Goal: Transaction & Acquisition: Purchase product/service

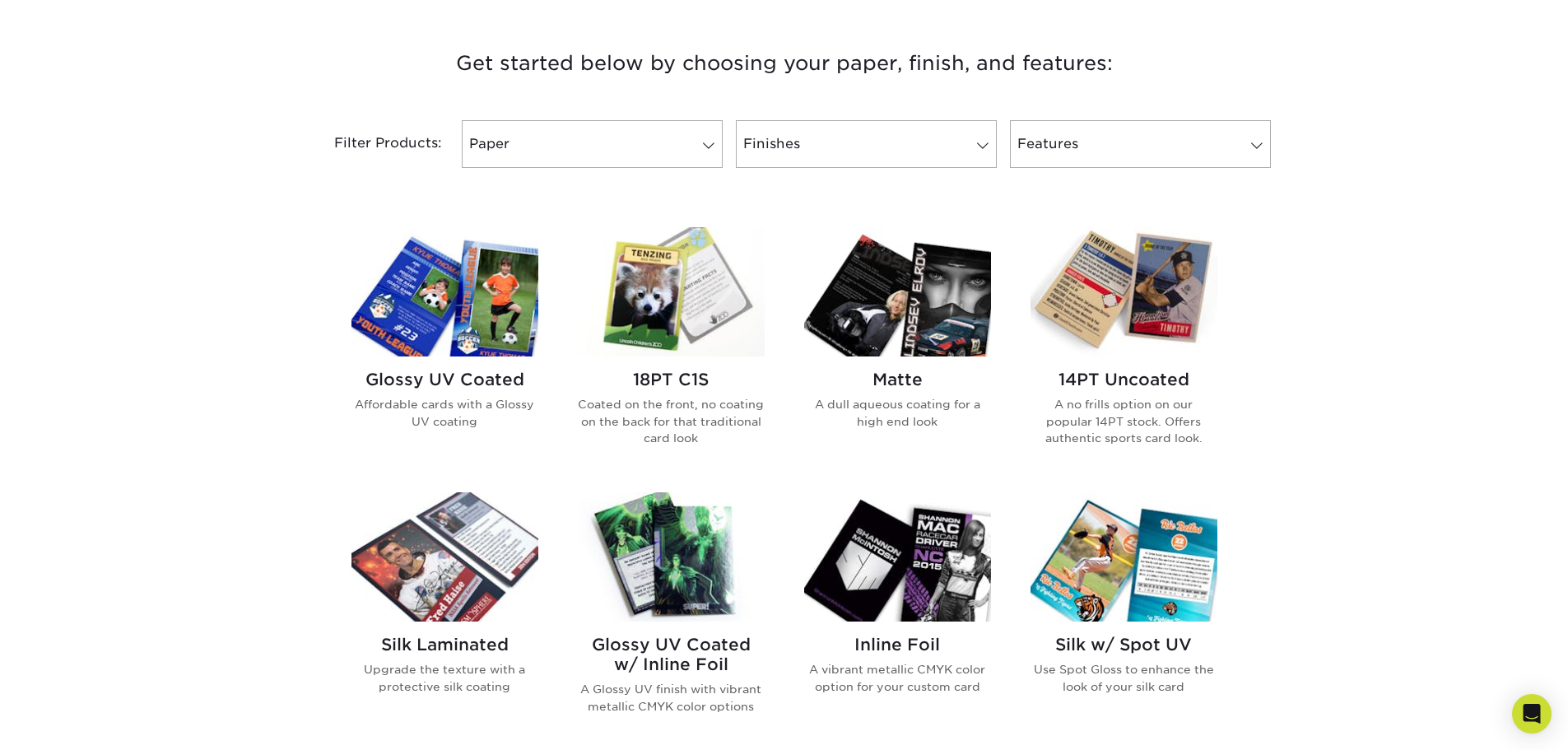
scroll to position [576, 0]
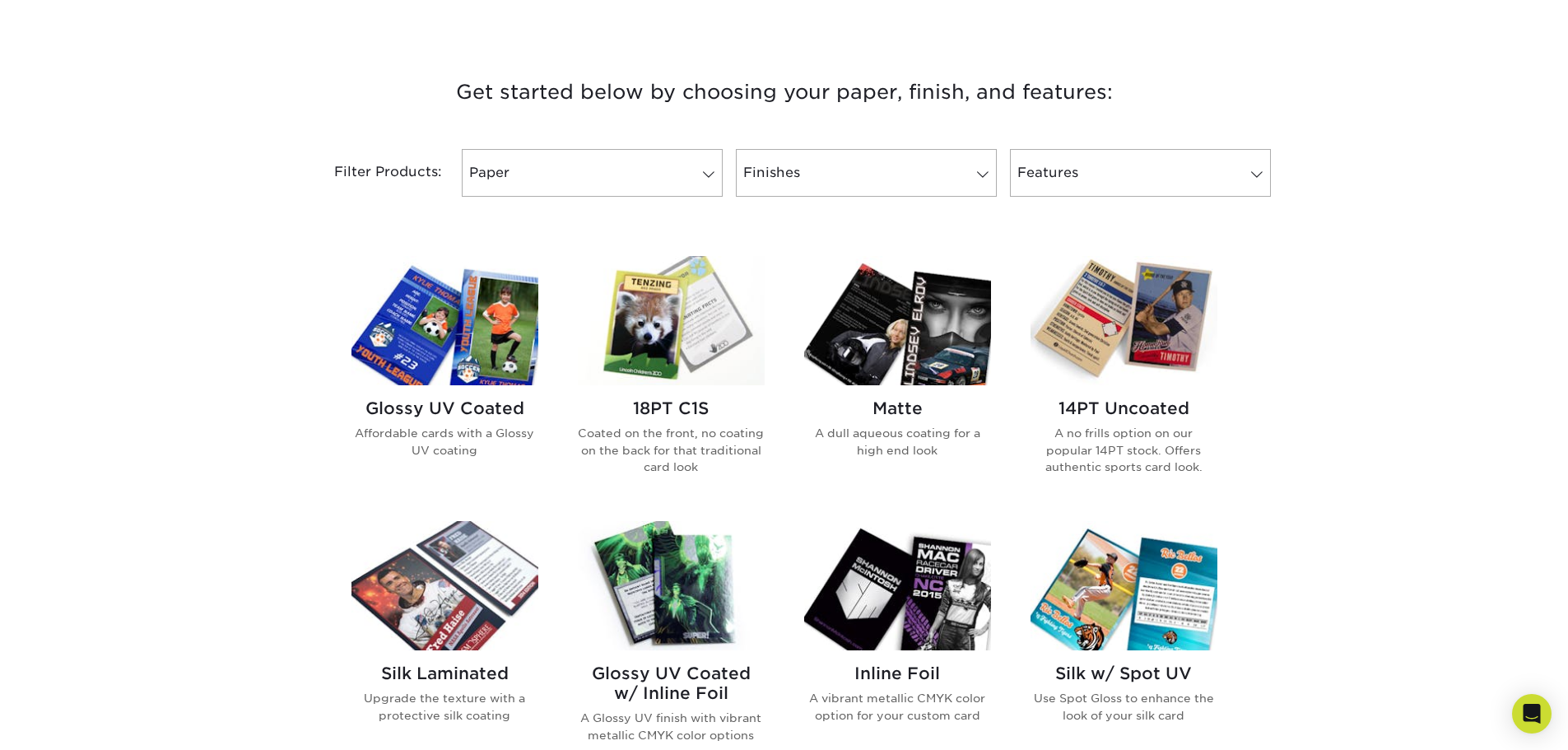
click at [717, 321] on img at bounding box center [672, 321] width 187 height 130
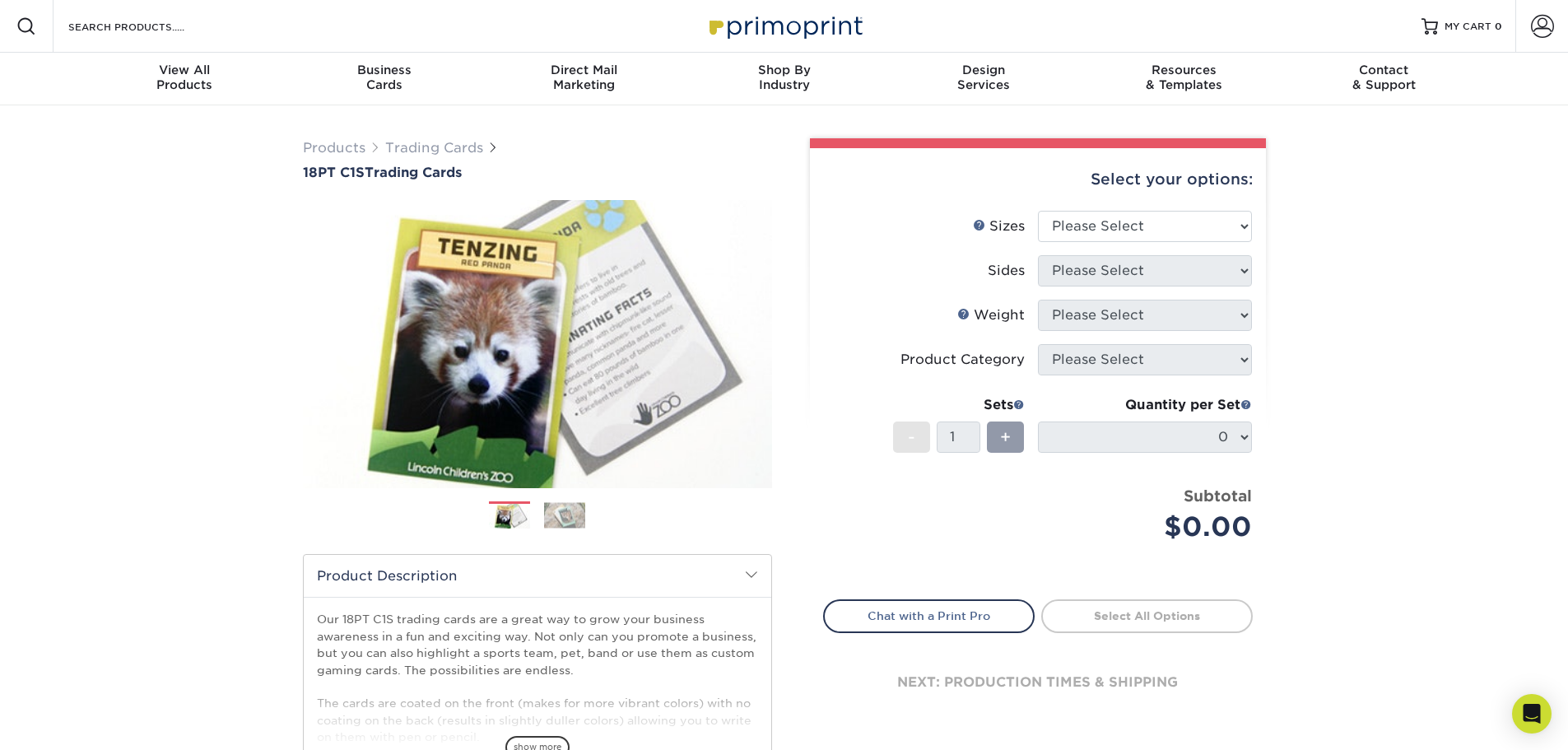
click at [566, 519] on img at bounding box center [565, 515] width 41 height 26
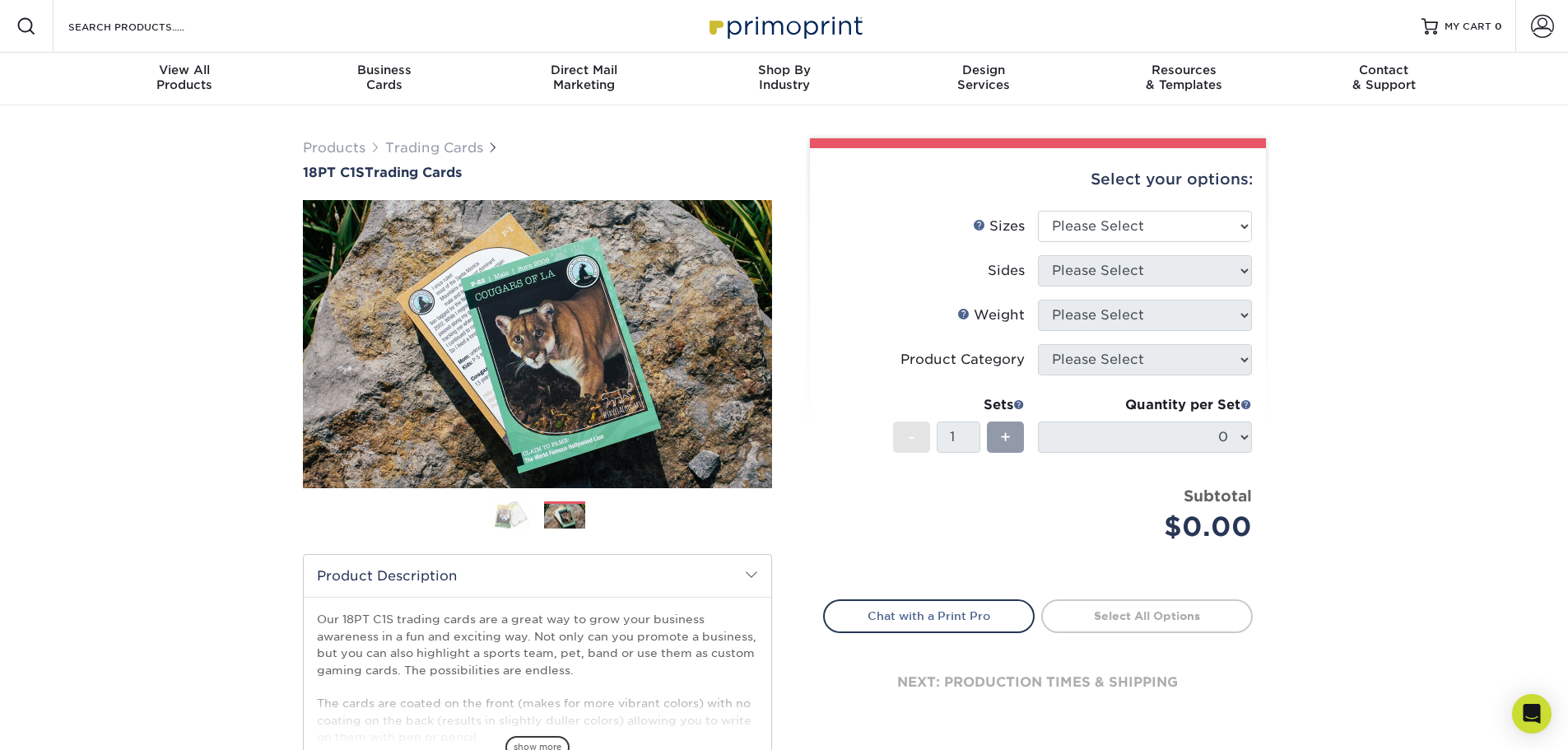
click at [500, 515] on img at bounding box center [510, 514] width 41 height 29
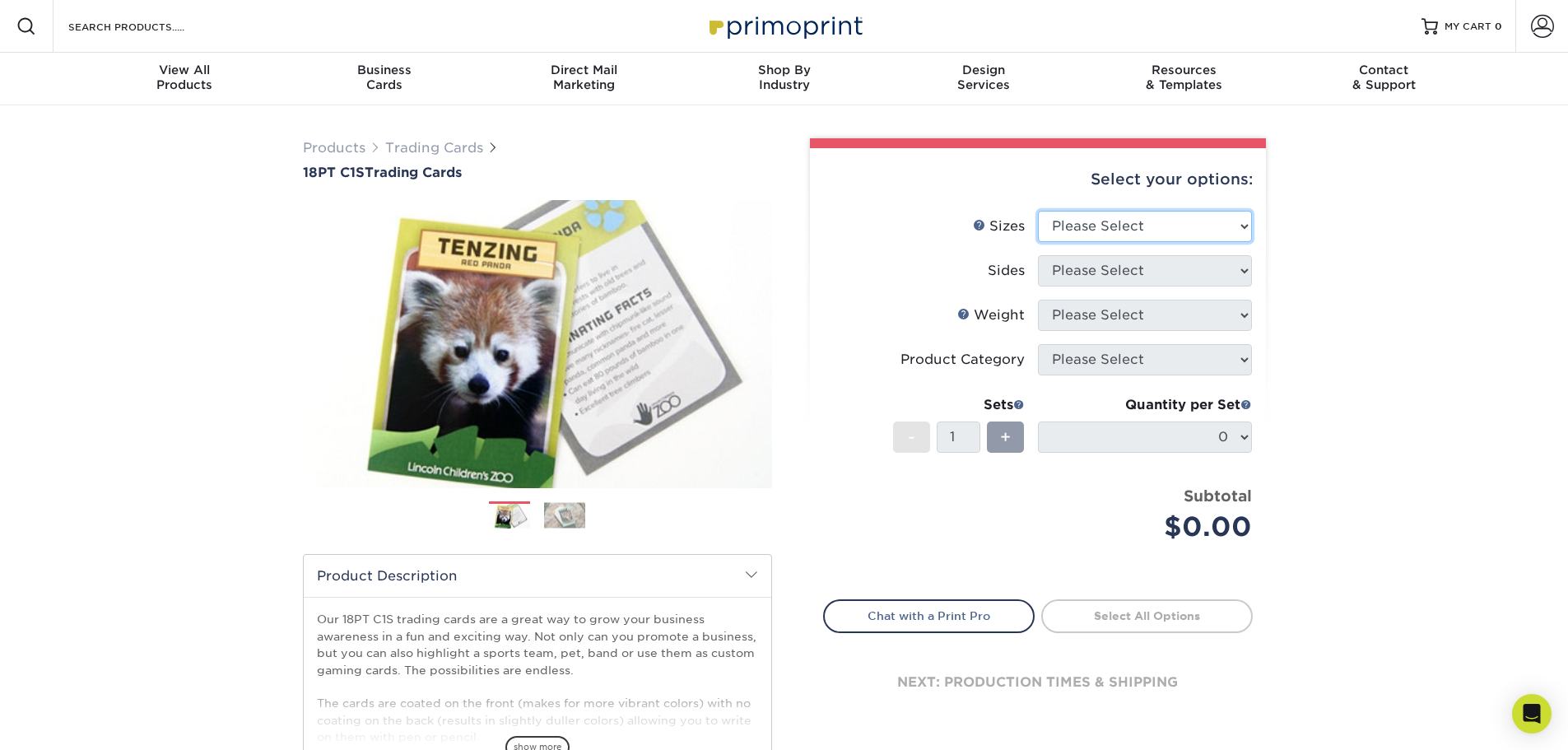
click at [1120, 227] on select "Please Select 2.5" x 3.5"" at bounding box center [1145, 226] width 214 height 31
click at [1134, 211] on select "Please Select 2.5" x 3.5"" at bounding box center [1145, 226] width 214 height 31
select select "2.50x3.50"
click at [1038, 211] on select "Please Select 2.5" x 3.5"" at bounding box center [1145, 226] width 214 height 31
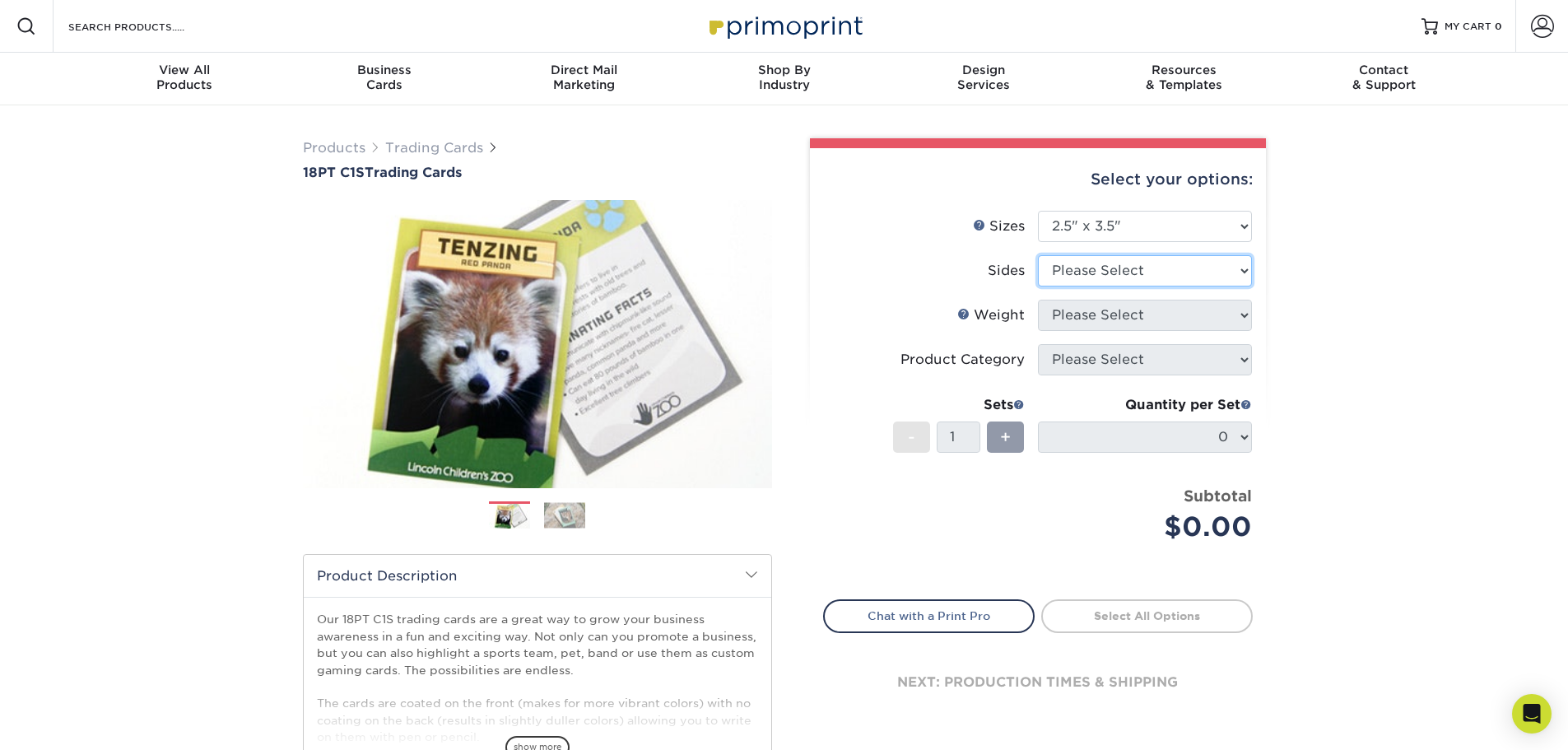
click at [1109, 273] on select "Please Select Print Both Sides Print Front Only" at bounding box center [1145, 270] width 214 height 31
select select "13abbda7-1d64-4f25-8bb2-c179b224825d"
click at [1038, 255] on select "Please Select Print Both Sides Print Front Only" at bounding box center [1145, 270] width 214 height 31
click at [1119, 326] on select "Please Select 18PT C1S" at bounding box center [1145, 315] width 214 height 31
select select "18PTC1S"
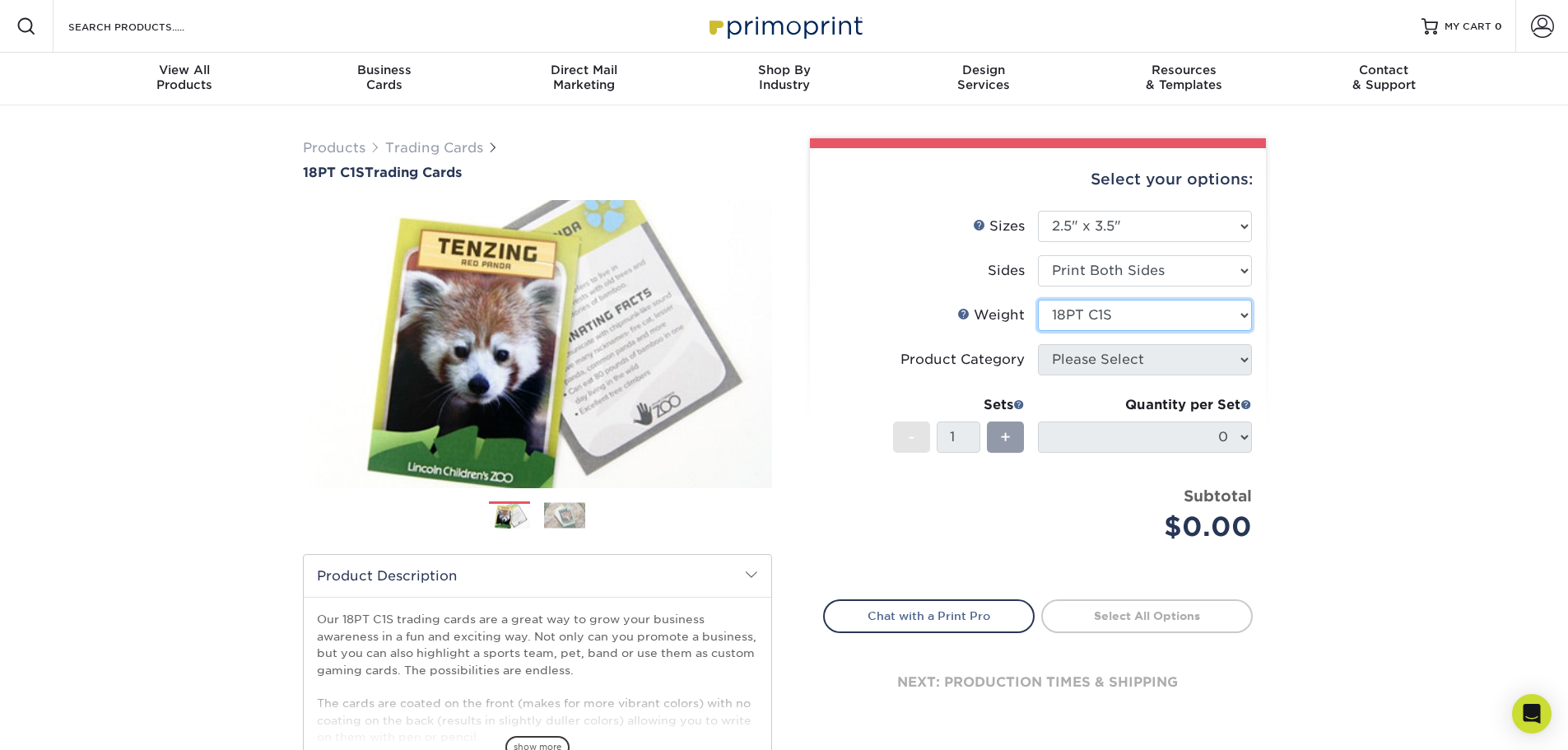
click at [1038, 300] on select "Please Select 18PT C1S" at bounding box center [1145, 315] width 214 height 31
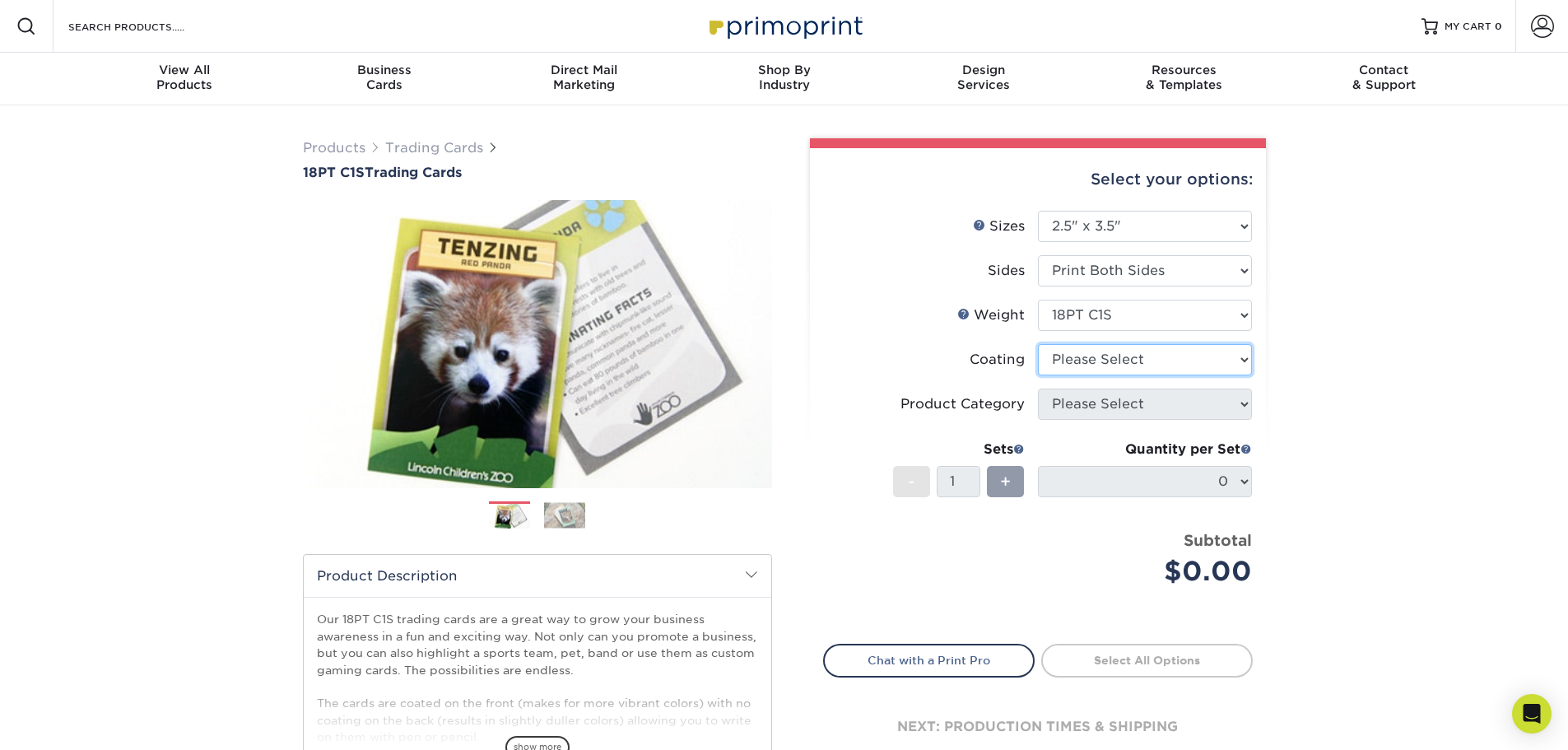
click at [1120, 362] on select at bounding box center [1145, 359] width 214 height 31
select select "1e8116af-acfc-44b1-83dc-8181aa338834"
click at [1038, 344] on select at bounding box center [1145, 359] width 214 height 31
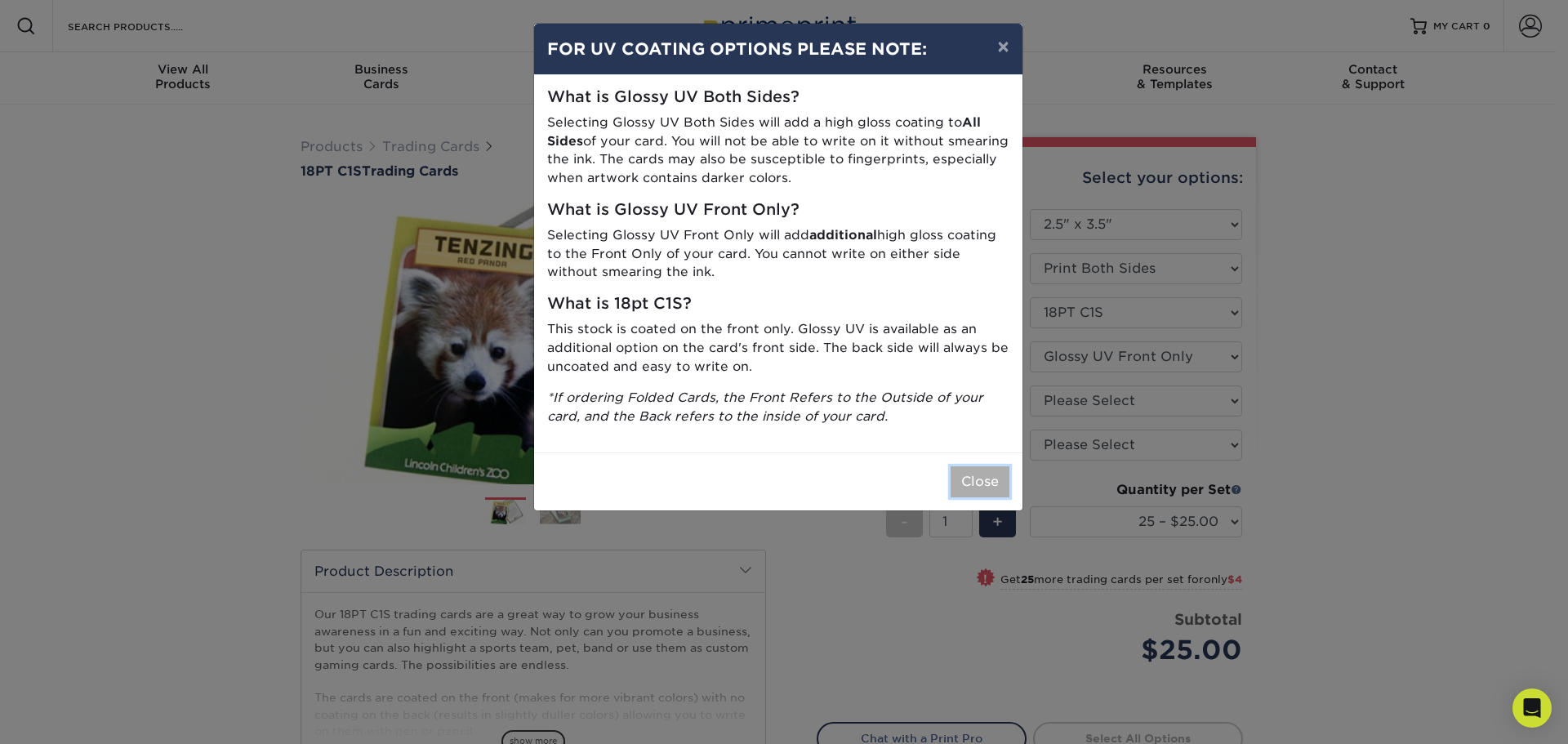
click at [992, 483] on button "Close" at bounding box center [980, 482] width 59 height 31
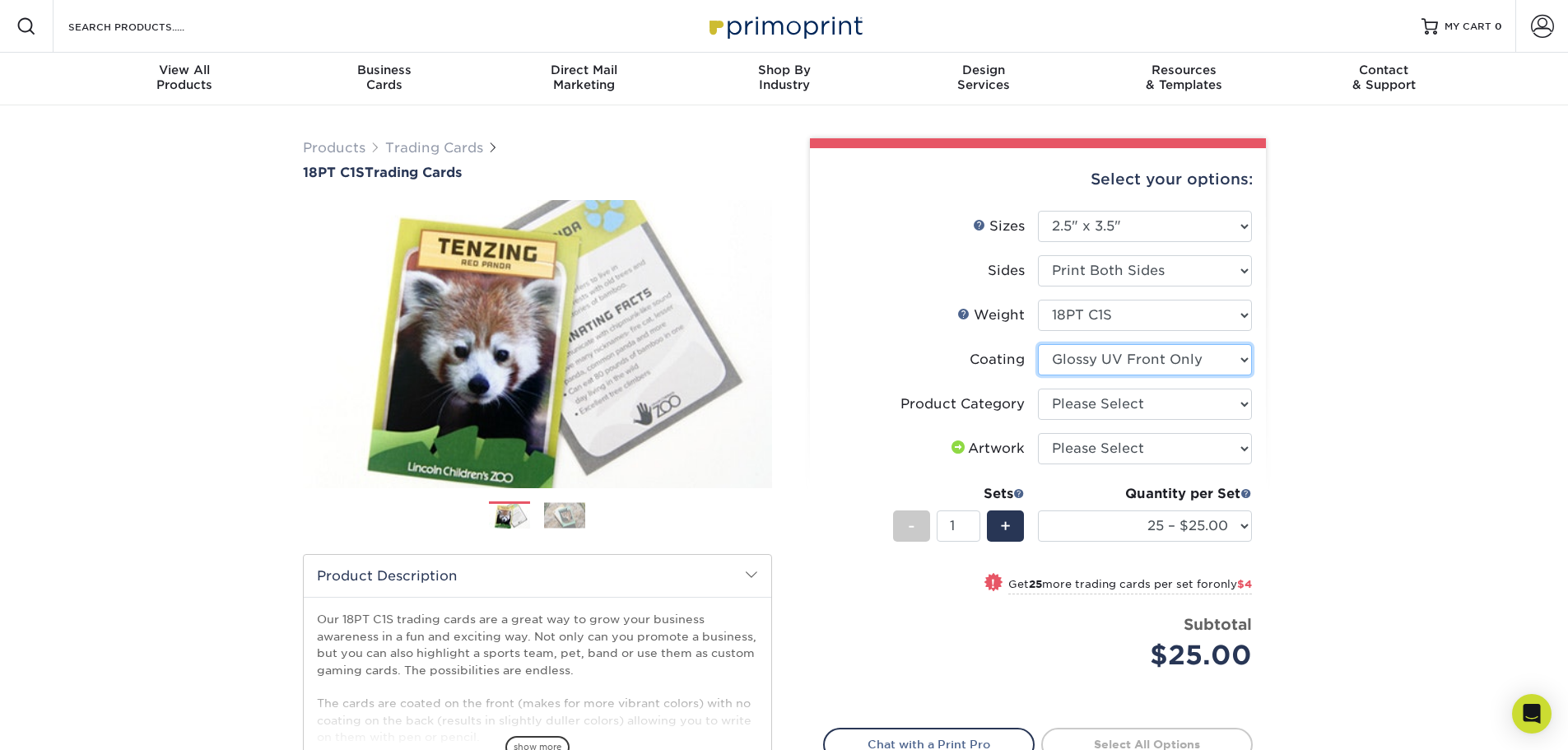
click at [1111, 360] on select at bounding box center [1145, 359] width 214 height 31
click at [1098, 403] on select "Please Select Trading Cards" at bounding box center [1145, 404] width 214 height 31
select select "c2f9bce9-36c2-409d-b101-c29d9d031e18"
click at [1038, 389] on select "Please Select Trading Cards" at bounding box center [1145, 404] width 214 height 31
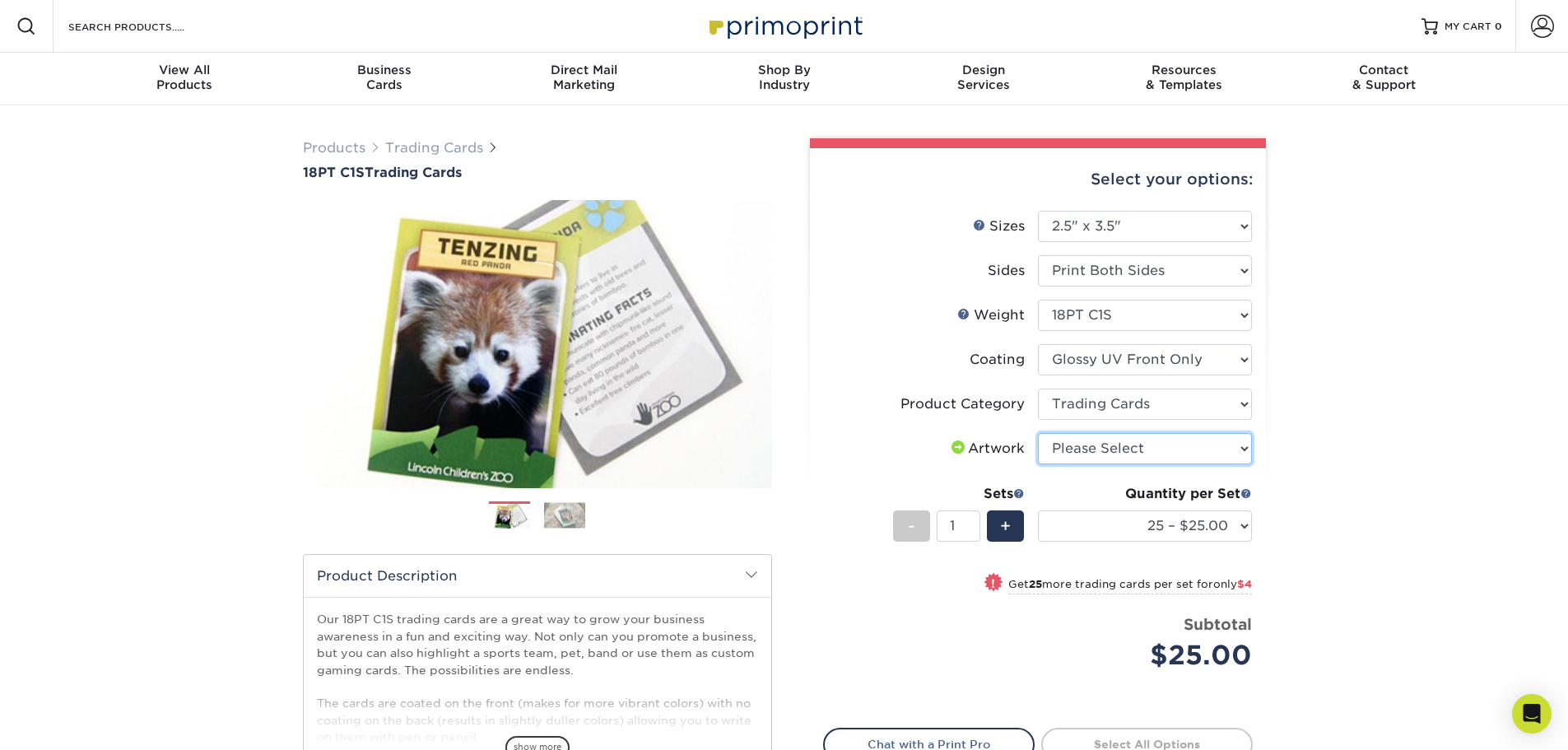
click at [1101, 442] on select "Please Select I will upload files I need a design - $100" at bounding box center [1145, 448] width 214 height 31
select select "upload"
click at [1038, 433] on select "Please Select I will upload files I need a design - $100" at bounding box center [1145, 448] width 214 height 31
click at [1316, 452] on div "Products Trading Cards 18PT C1S Trading Cards Previous Next show more" at bounding box center [784, 536] width 1568 height 861
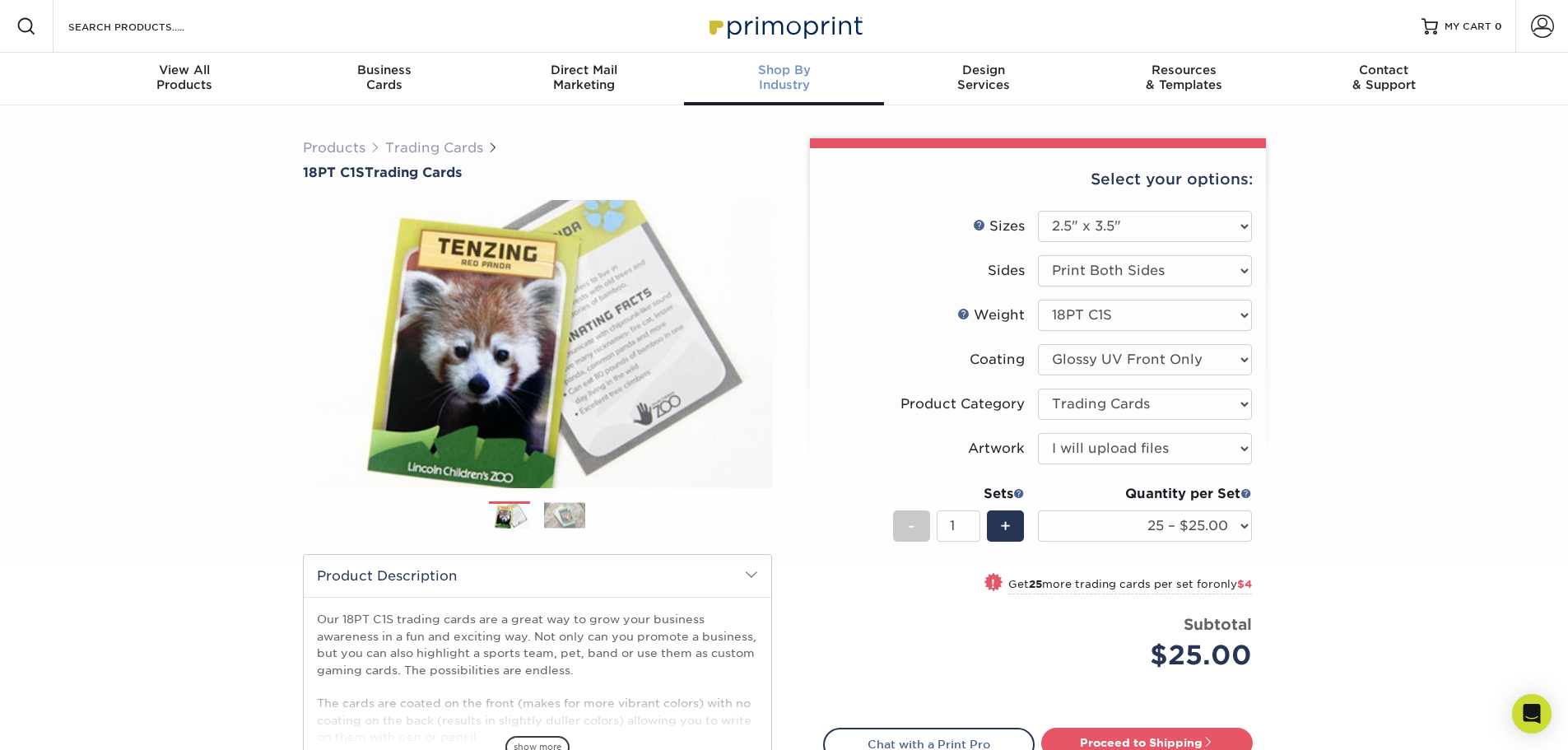
drag, startPoint x: 953, startPoint y: 405, endPoint x: 863, endPoint y: 60, distance: 356.5
